Goal: Task Accomplishment & Management: Manage account settings

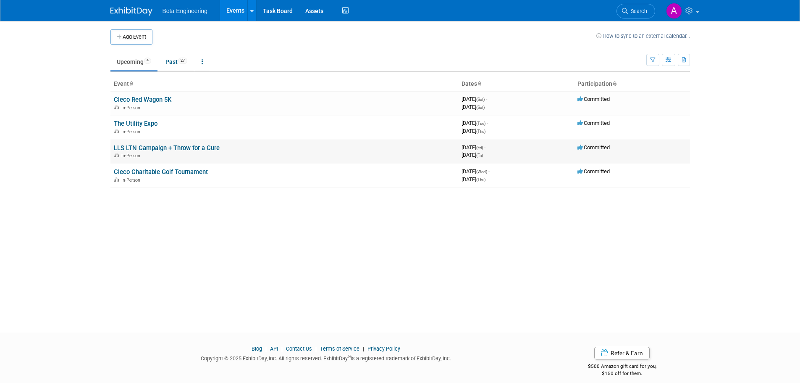
click at [137, 149] on link "LLS LTN Campaign + Throw for a Cure" at bounding box center [167, 148] width 106 height 8
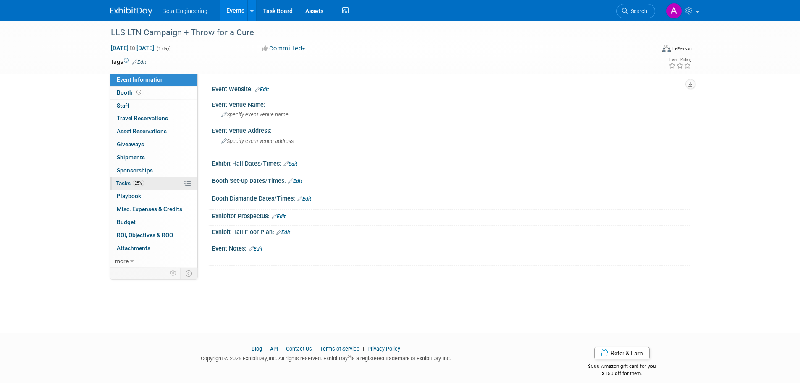
click at [126, 184] on span "Tasks 25%" at bounding box center [130, 183] width 28 height 7
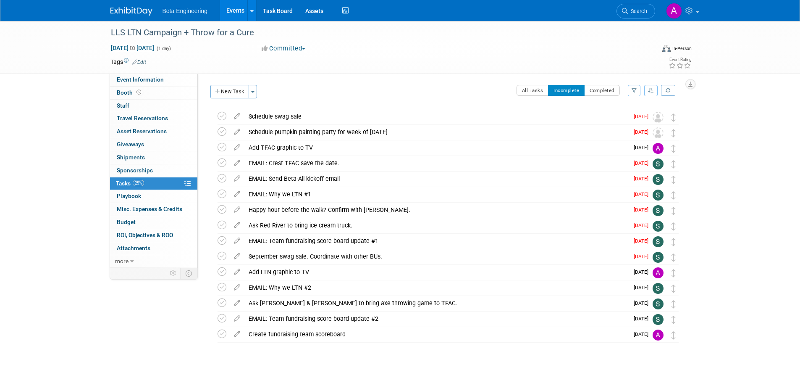
click at [653, 90] on icon "button" at bounding box center [651, 90] width 6 height 5
click at [613, 128] on link "By Due Date" at bounding box center [627, 129] width 60 height 12
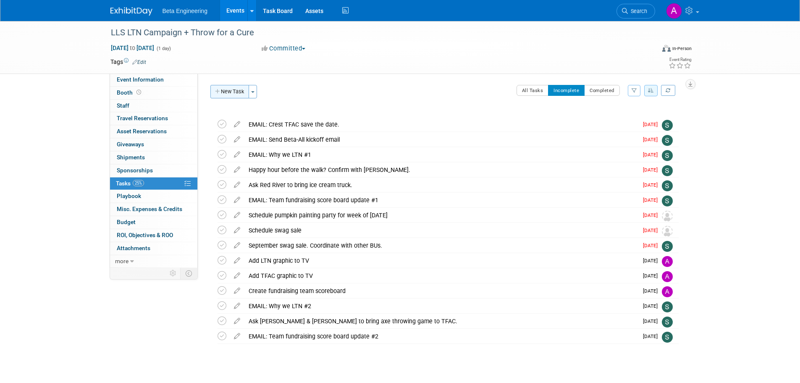
click at [222, 93] on button "New Task" at bounding box center [229, 91] width 39 height 13
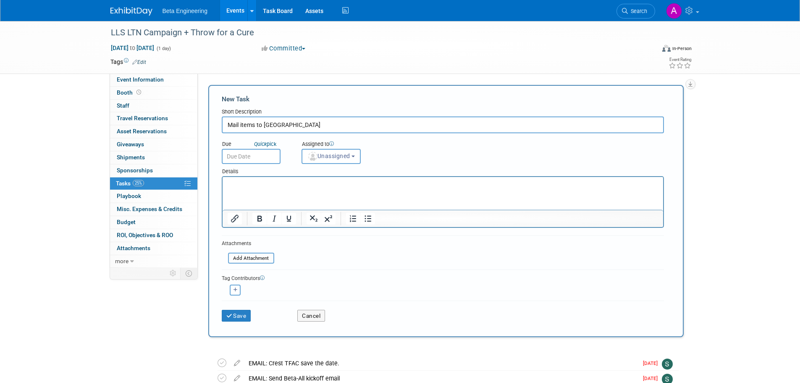
type input "Mail items to San Diego"
click at [250, 155] on input "text" at bounding box center [251, 156] width 59 height 15
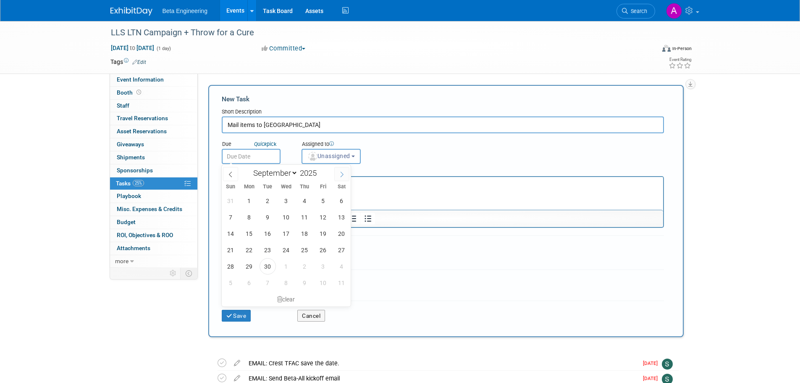
click at [345, 173] on icon at bounding box center [342, 174] width 6 height 6
select select "9"
click at [283, 229] on span "15" at bounding box center [286, 233] width 16 height 16
type input "Oct 15, 2025"
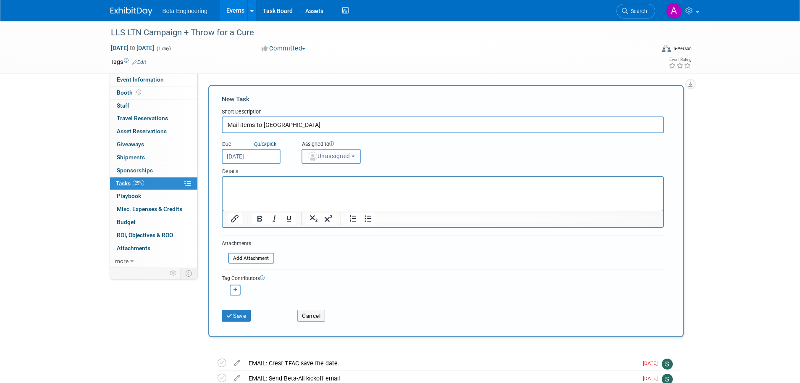
click at [331, 152] on span "Unassigned" at bounding box center [328, 155] width 43 height 7
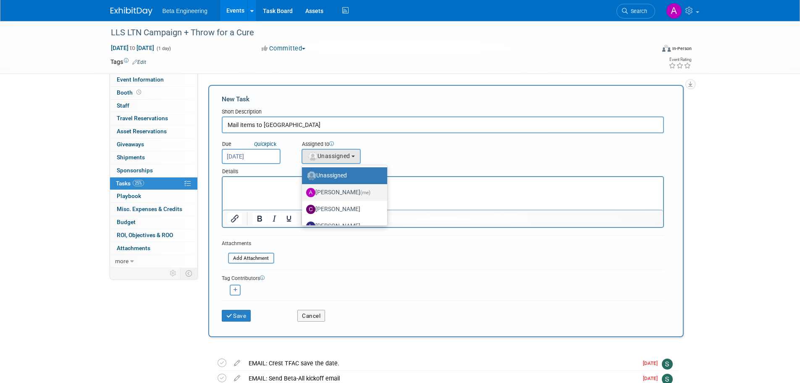
click at [332, 190] on label "Anne Mertens (me)" at bounding box center [342, 192] width 73 height 13
click at [303, 190] on input "Anne Mertens (me)" at bounding box center [300, 191] width 5 height 5
select select "6ff3d987-10bc-4a7b-8953-bf24971659f4"
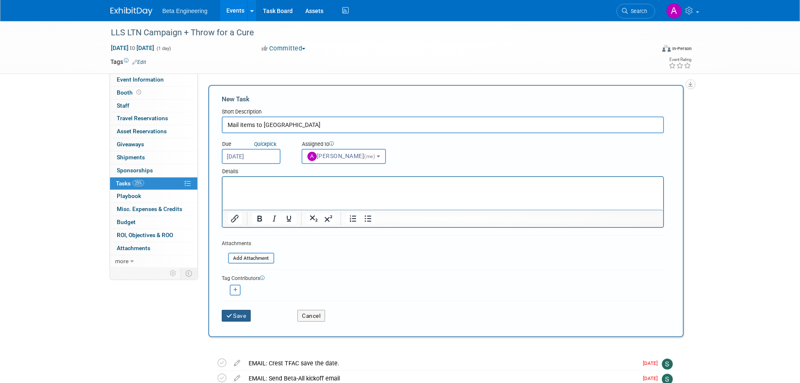
click at [240, 319] on button "Save" at bounding box center [236, 316] width 29 height 12
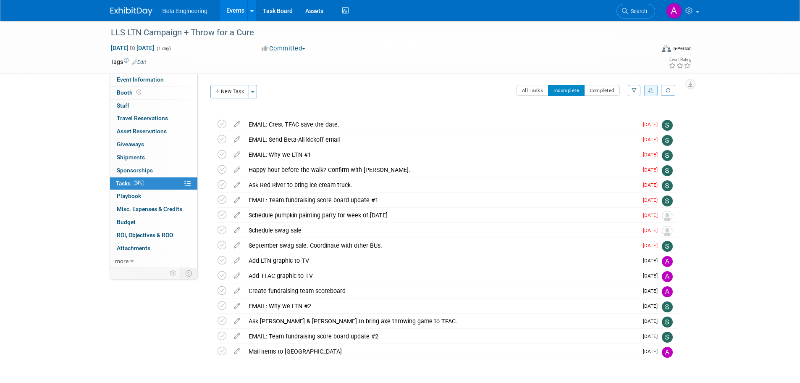
click at [171, 11] on span "Beta Engineering" at bounding box center [185, 11] width 45 height 7
click at [132, 13] on img at bounding box center [131, 11] width 42 height 8
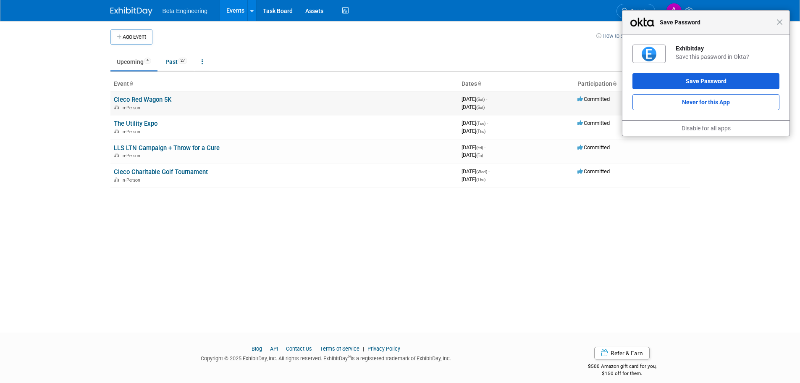
click at [138, 100] on link "Cleco Red Wagon 5K" at bounding box center [143, 100] width 58 height 8
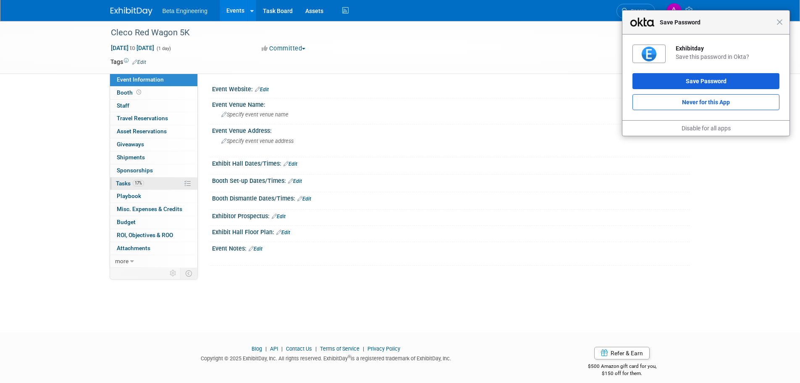
click at [126, 184] on span "Tasks 17%" at bounding box center [130, 183] width 28 height 7
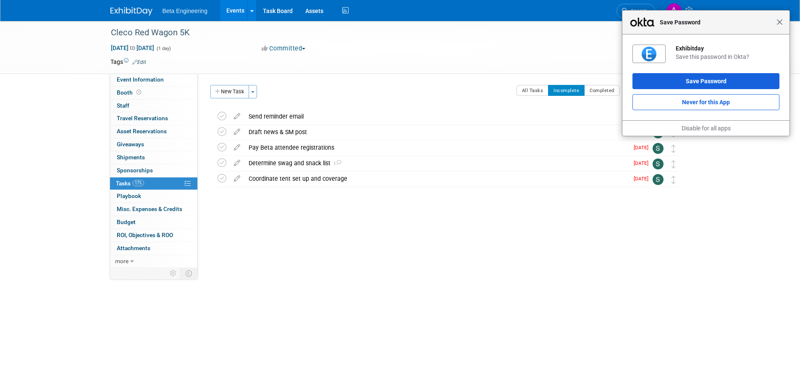
click at [779, 19] on span "Close" at bounding box center [780, 22] width 6 height 6
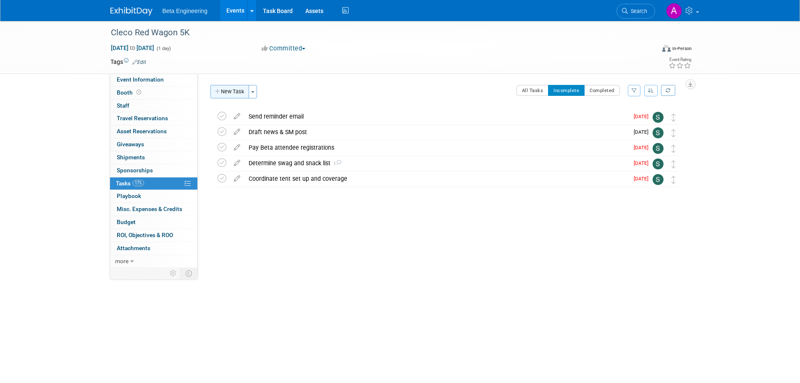
click at [232, 90] on button "New Task" at bounding box center [229, 91] width 39 height 13
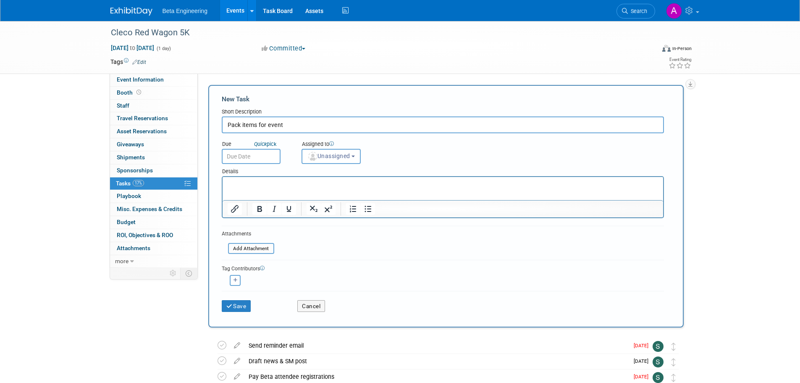
type input "Pack items for event"
click at [237, 160] on input "text" at bounding box center [251, 156] width 59 height 15
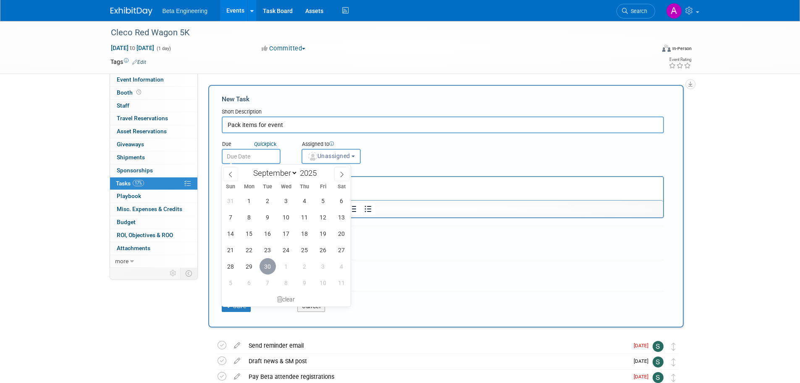
click at [267, 266] on span "30" at bounding box center [268, 266] width 16 height 16
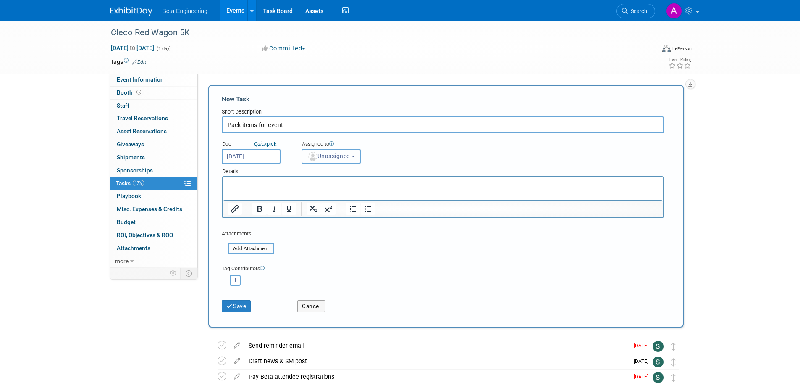
click at [340, 160] on button "Unassigned" at bounding box center [332, 156] width 60 height 15
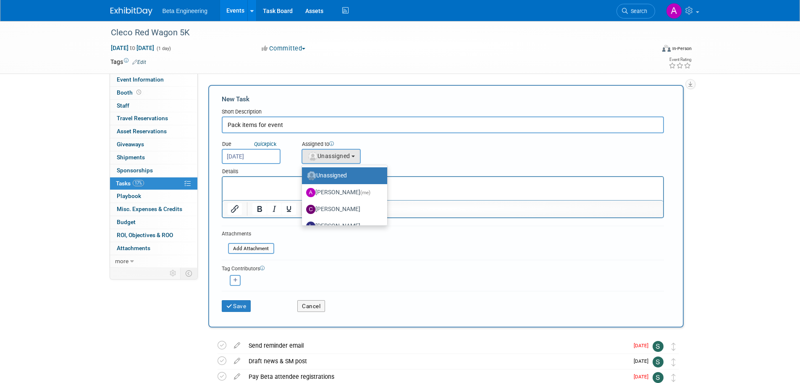
click at [268, 155] on input "Sep 30, 2025" at bounding box center [251, 156] width 59 height 15
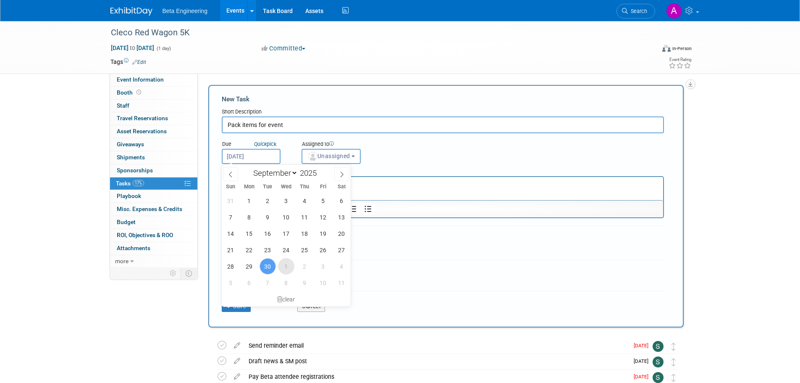
click at [286, 263] on span "1" at bounding box center [286, 266] width 16 height 16
type input "Oct 1, 2025"
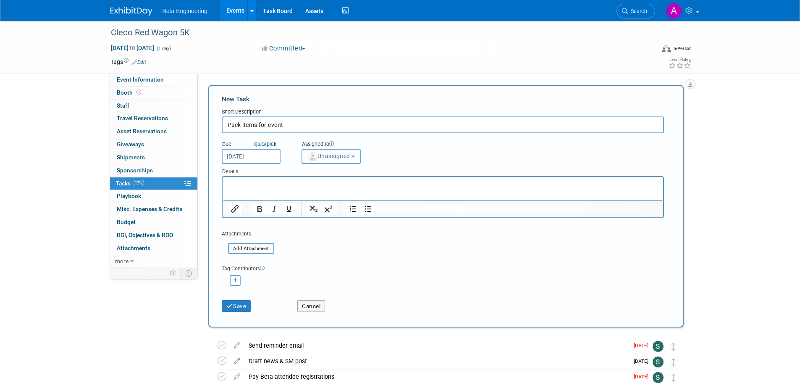
click at [330, 150] on button "Unassigned" at bounding box center [332, 156] width 60 height 15
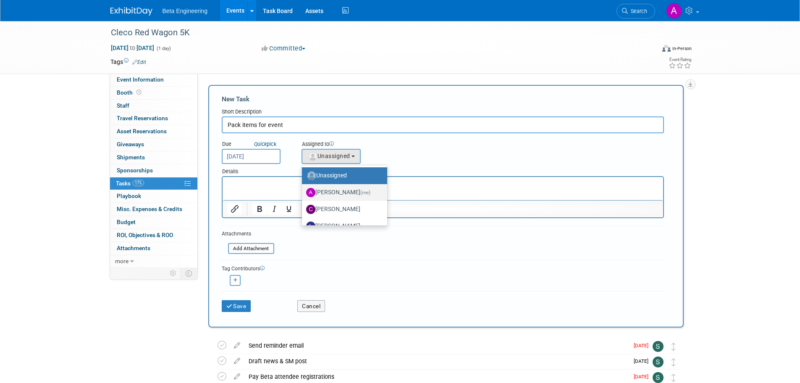
click at [338, 189] on label "Anne Mertens (me)" at bounding box center [342, 192] width 73 height 13
click at [303, 189] on input "Anne Mertens (me)" at bounding box center [300, 191] width 5 height 5
select select "6ff3d987-10bc-4a7b-8953-bf24971659f4"
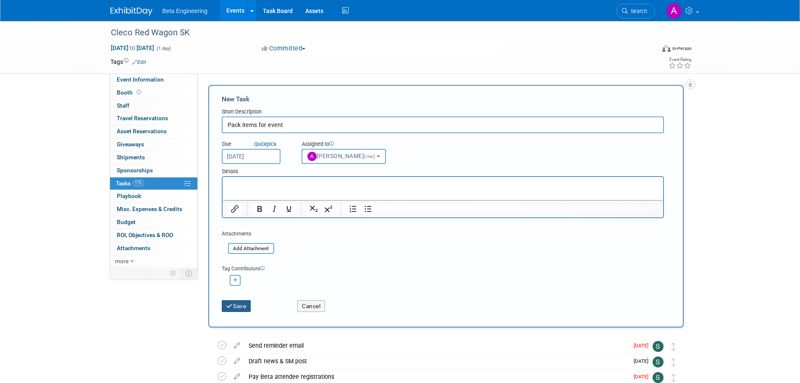
click at [247, 304] on button "Save" at bounding box center [236, 306] width 29 height 12
